Goal: Task Accomplishment & Management: Manage account settings

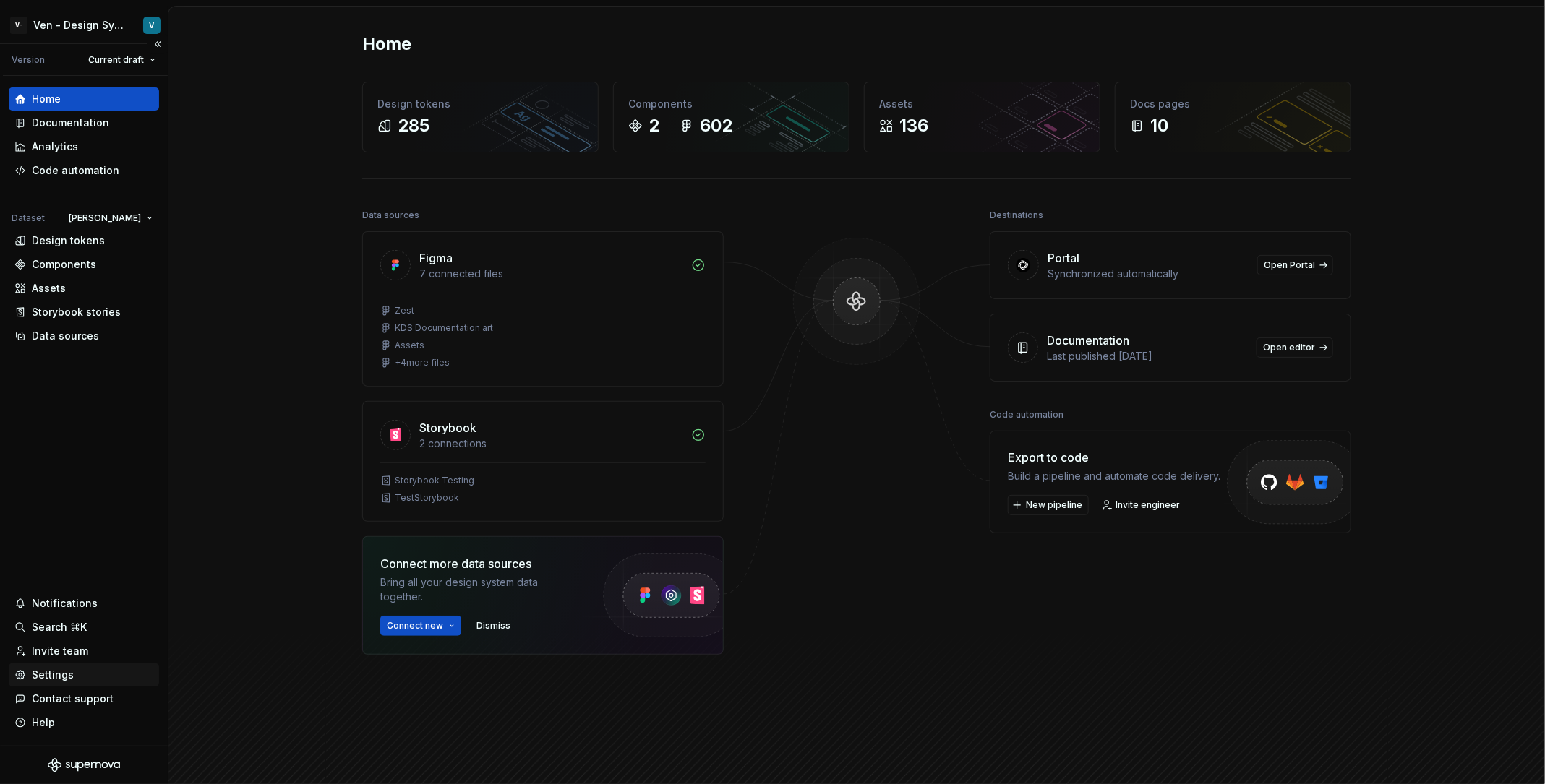
click at [73, 674] on div "Settings" at bounding box center [84, 675] width 138 height 15
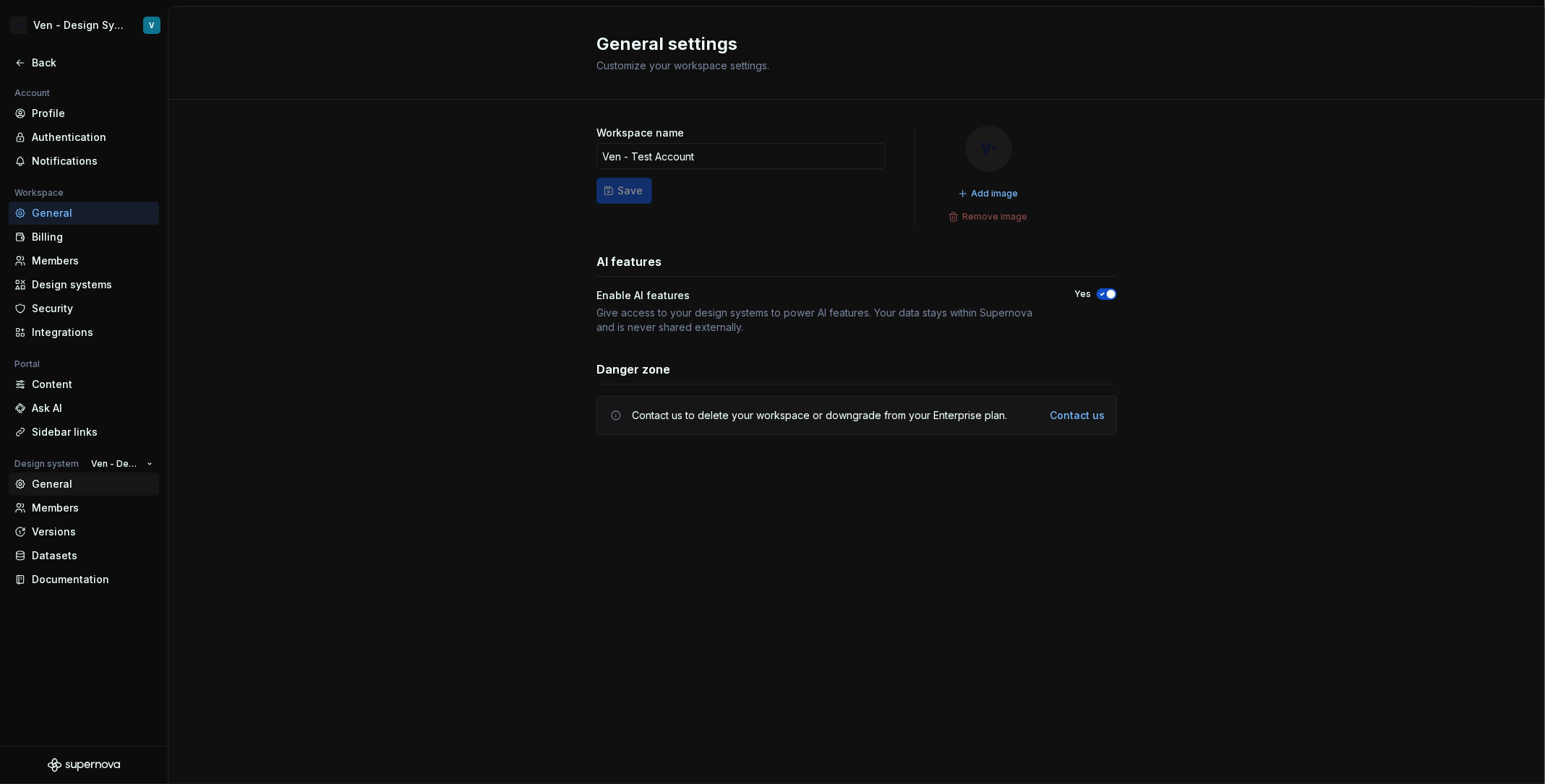
click at [68, 482] on div "General" at bounding box center [92, 484] width 122 height 15
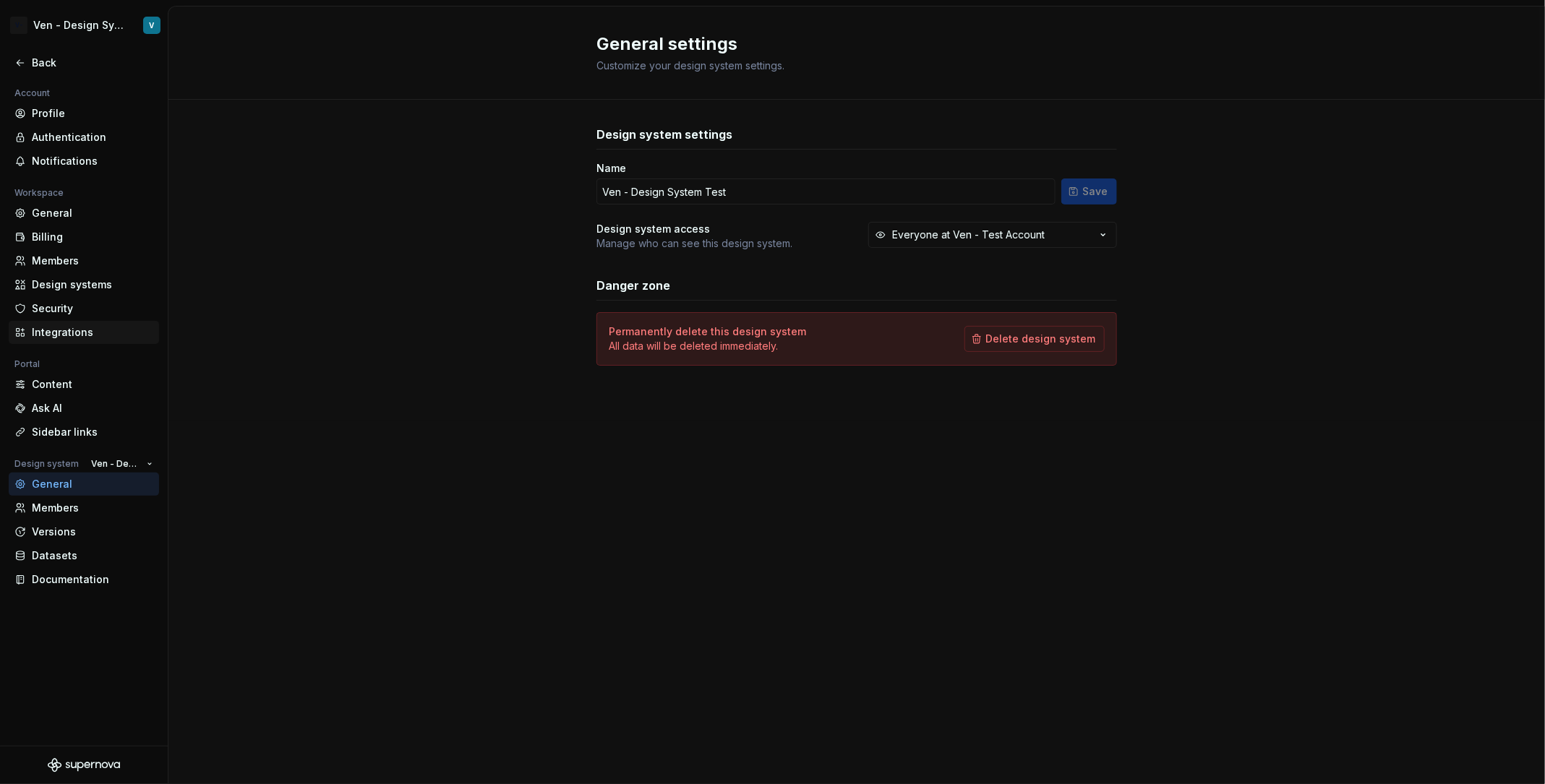
click at [99, 332] on div "Integrations" at bounding box center [92, 333] width 122 height 15
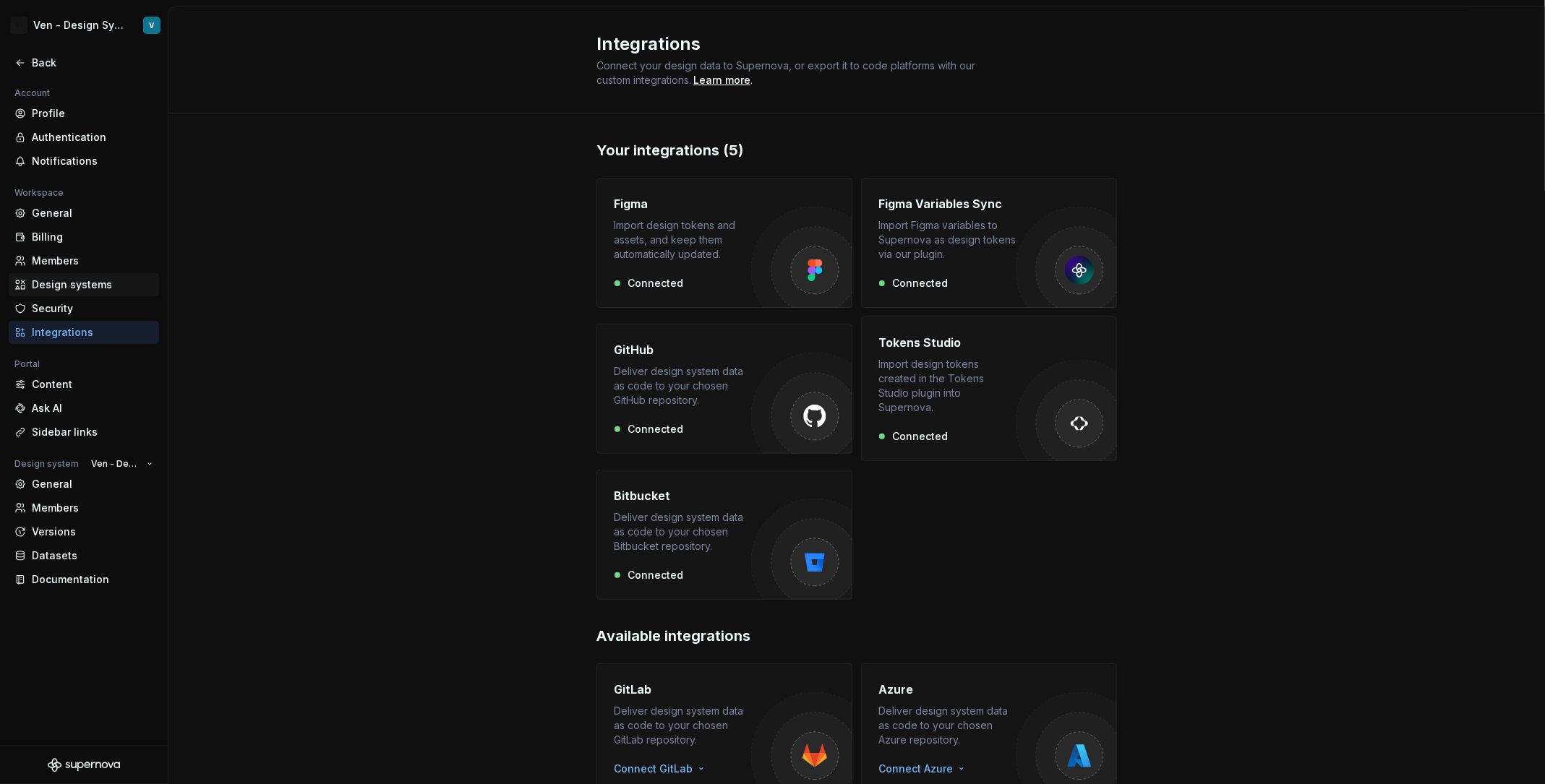
click at [112, 280] on div "Design systems" at bounding box center [92, 285] width 122 height 15
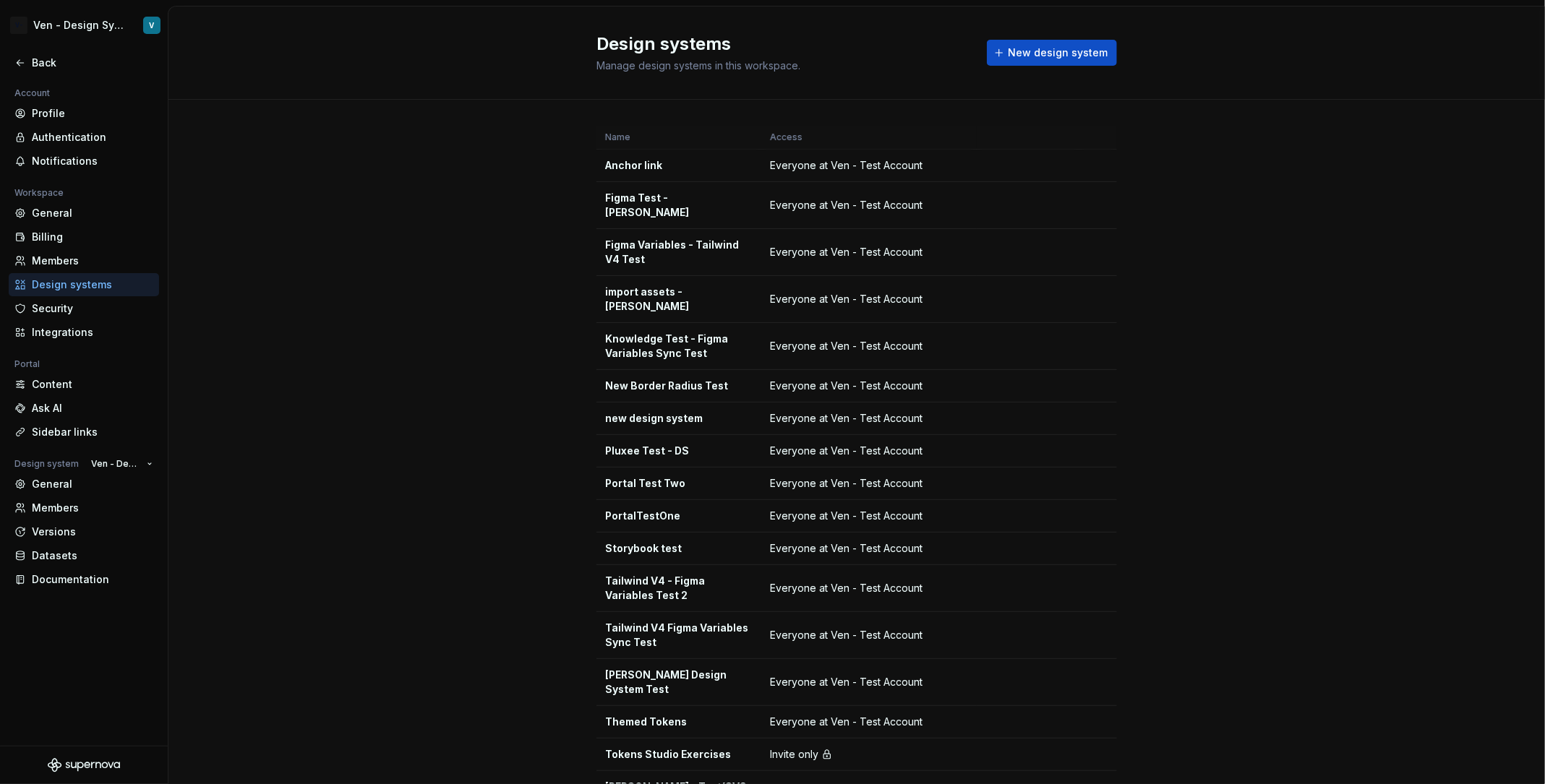
scroll to position [136, 0]
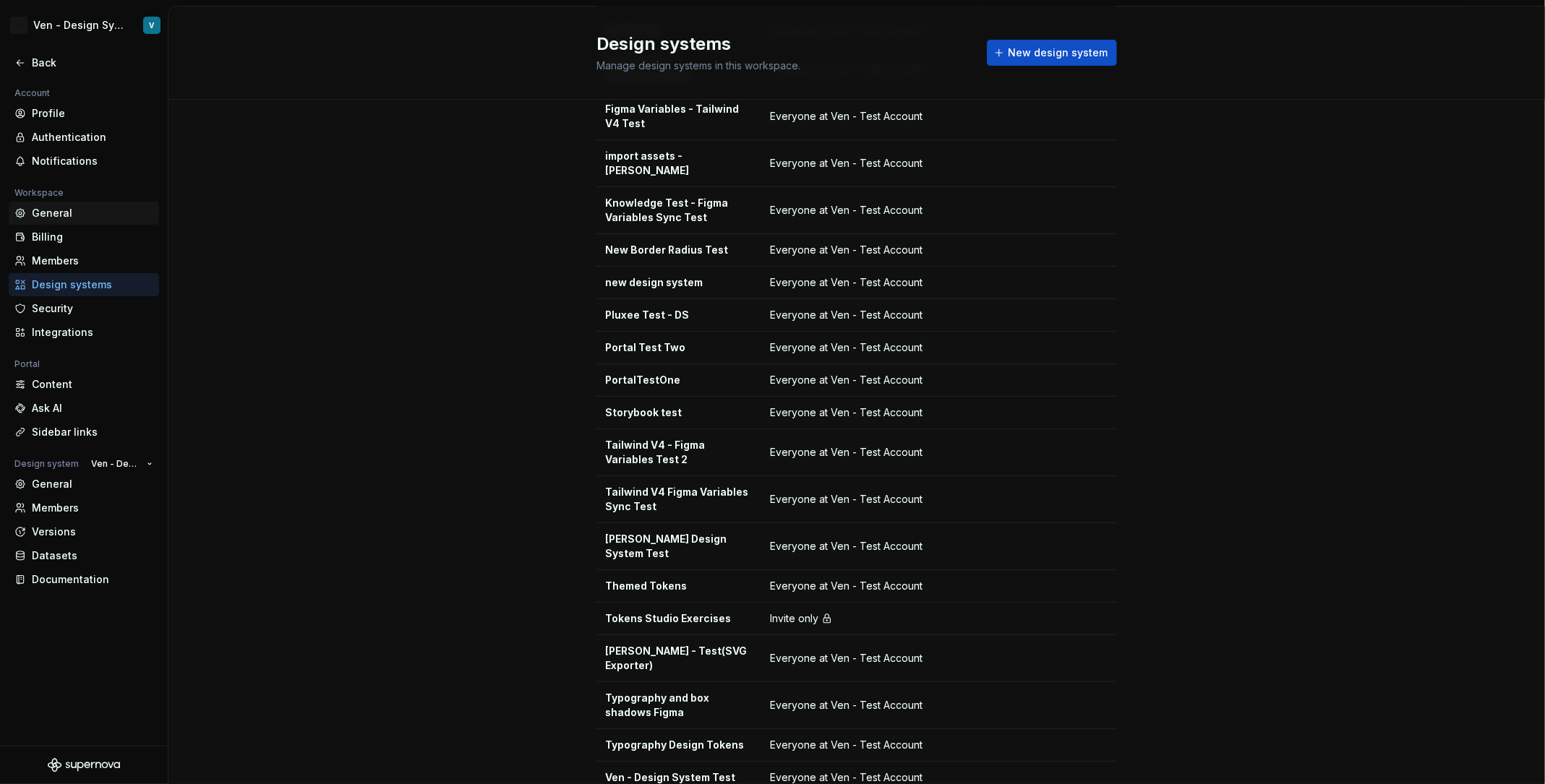
click at [65, 214] on div "General" at bounding box center [92, 213] width 122 height 15
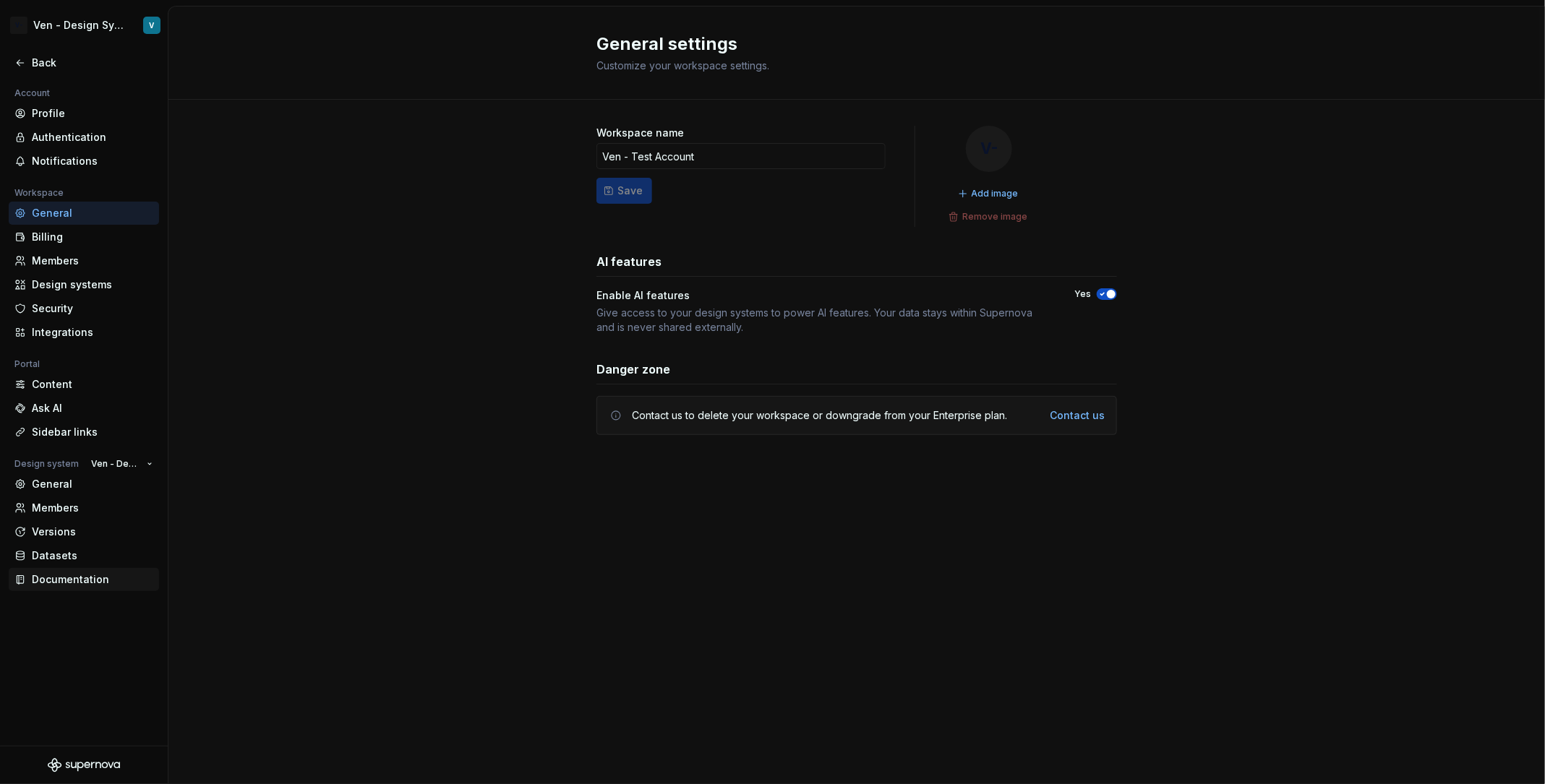
click at [71, 573] on div "Documentation" at bounding box center [92, 580] width 122 height 15
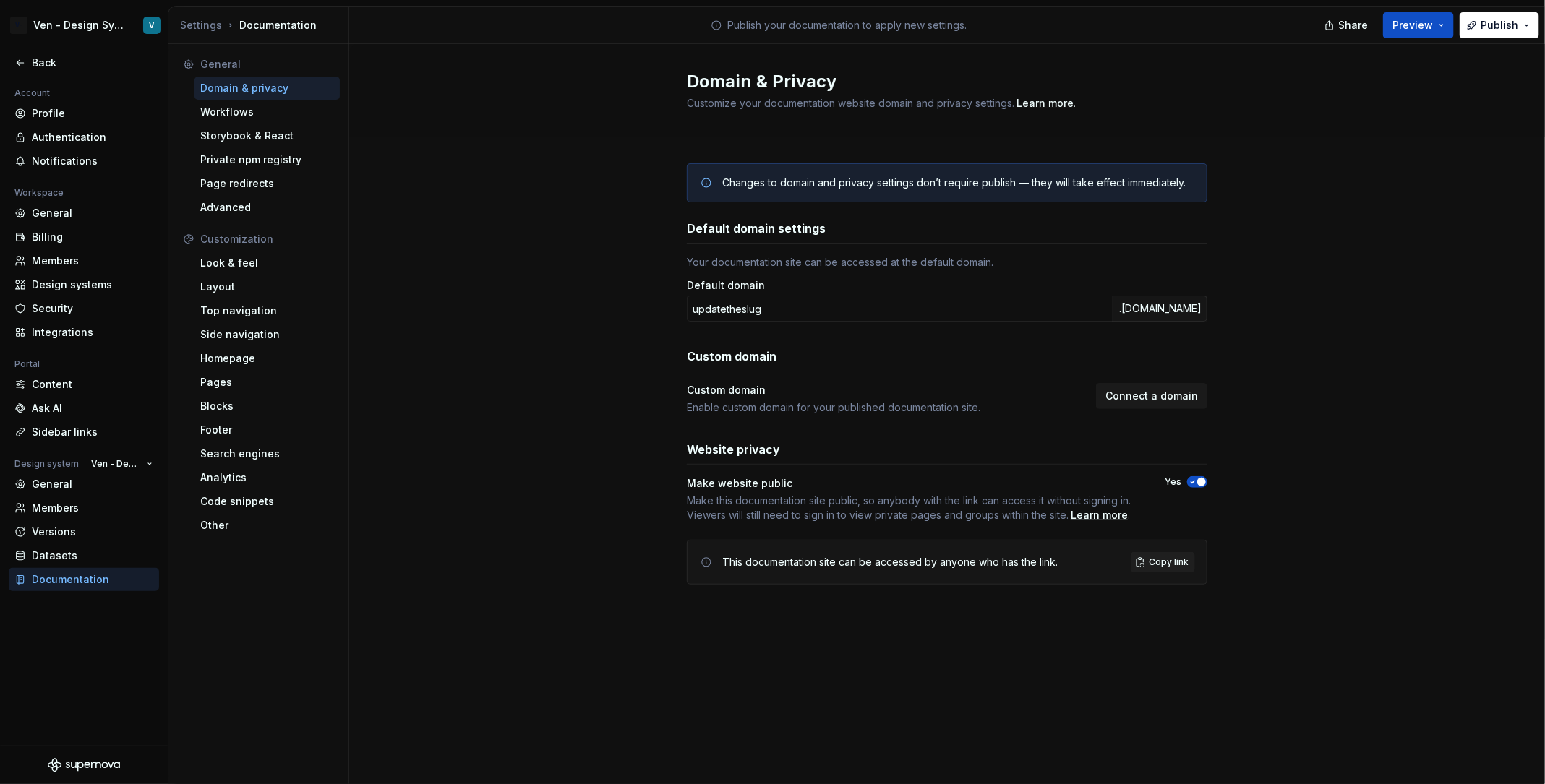
click at [1195, 484] on icon "button" at bounding box center [1193, 481] width 12 height 8
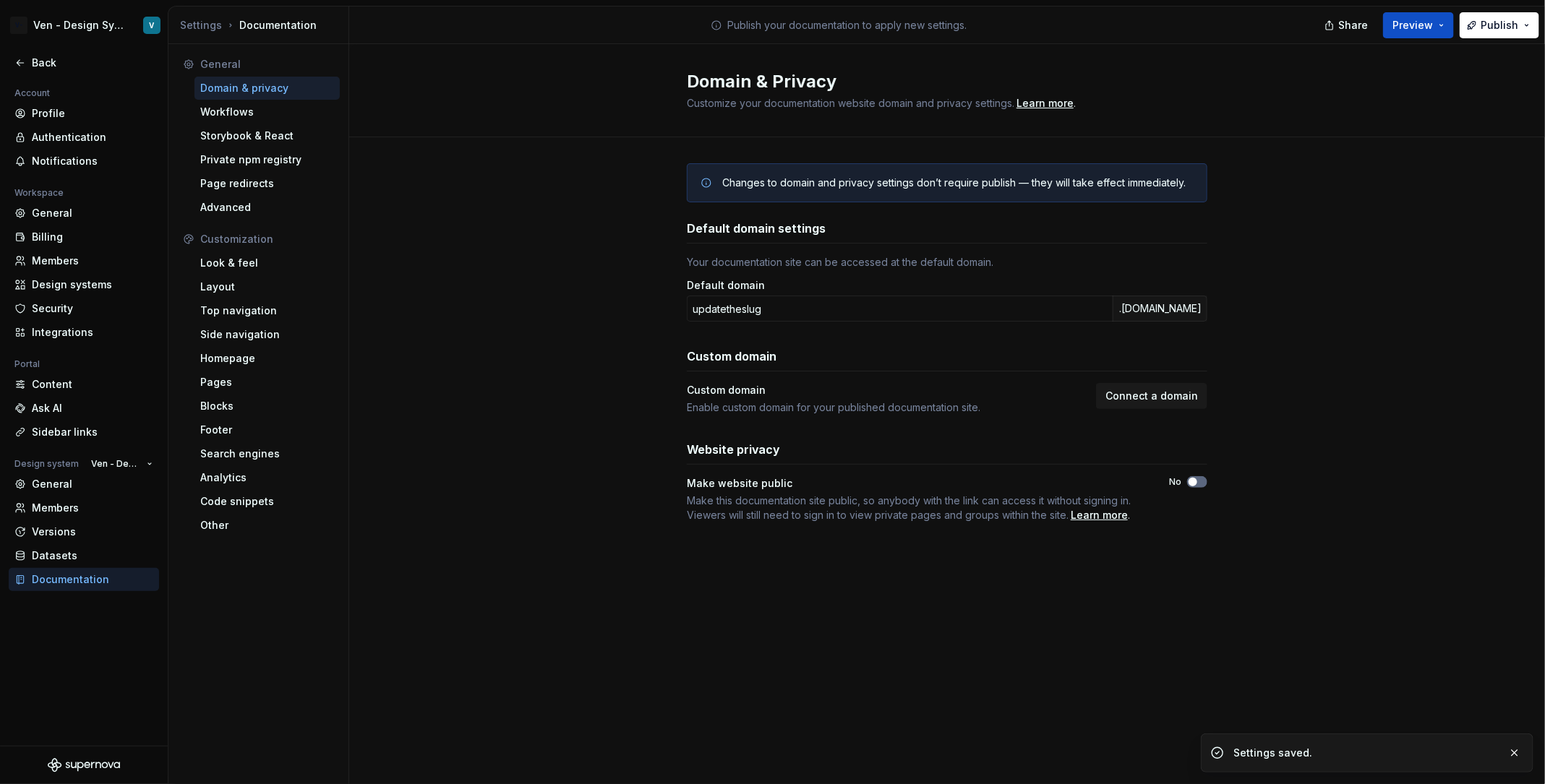
click at [1195, 484] on icon "button" at bounding box center [1193, 481] width 12 height 8
